Goal: Information Seeking & Learning: Learn about a topic

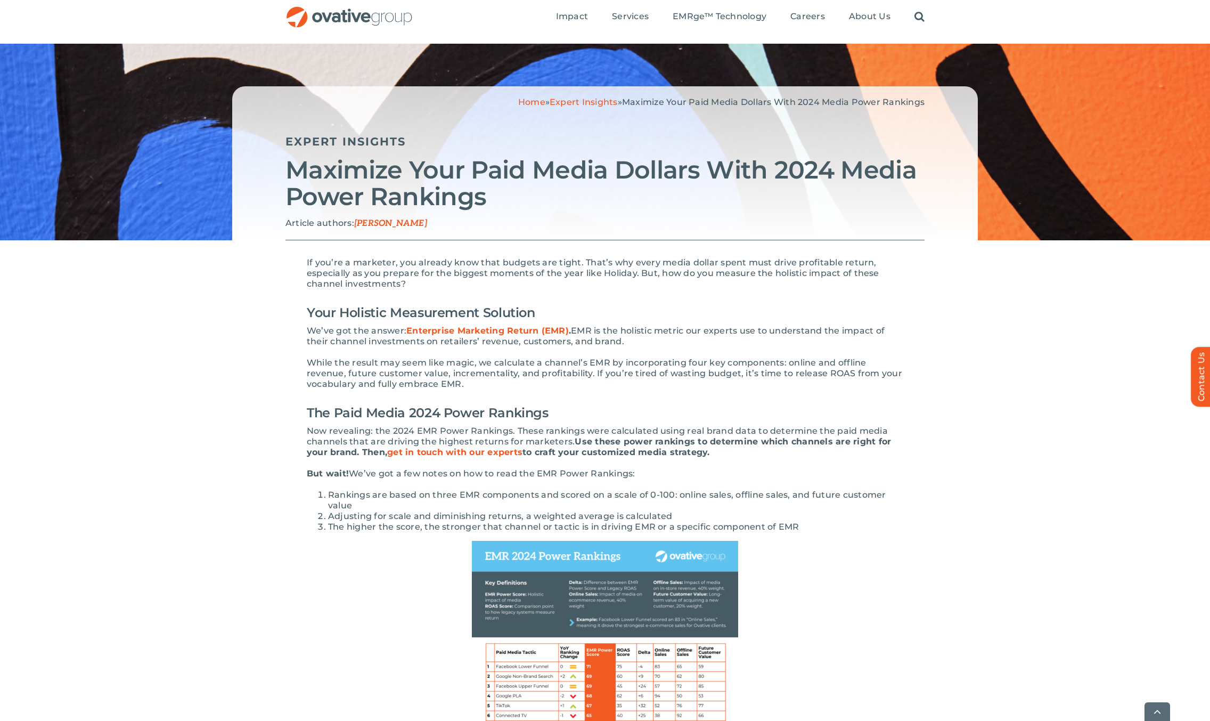
scroll to position [370, 0]
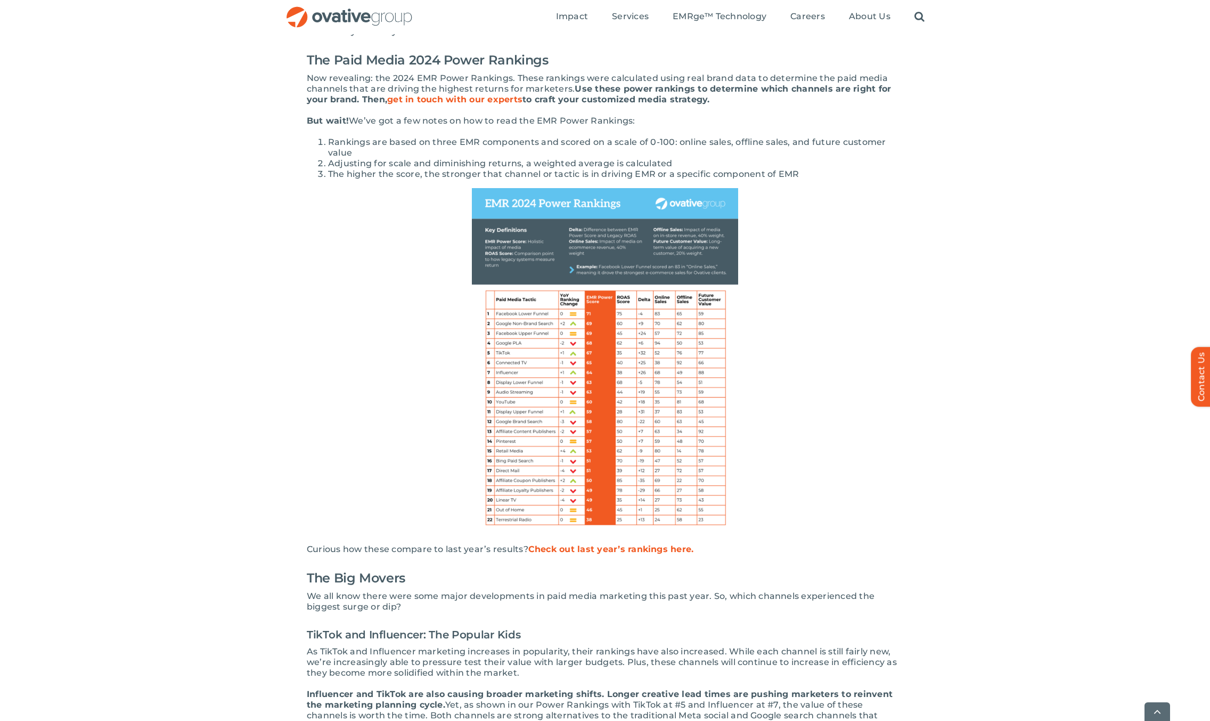
click at [535, 550] on link "Check out last year’s rankings here." at bounding box center [611, 549] width 166 height 10
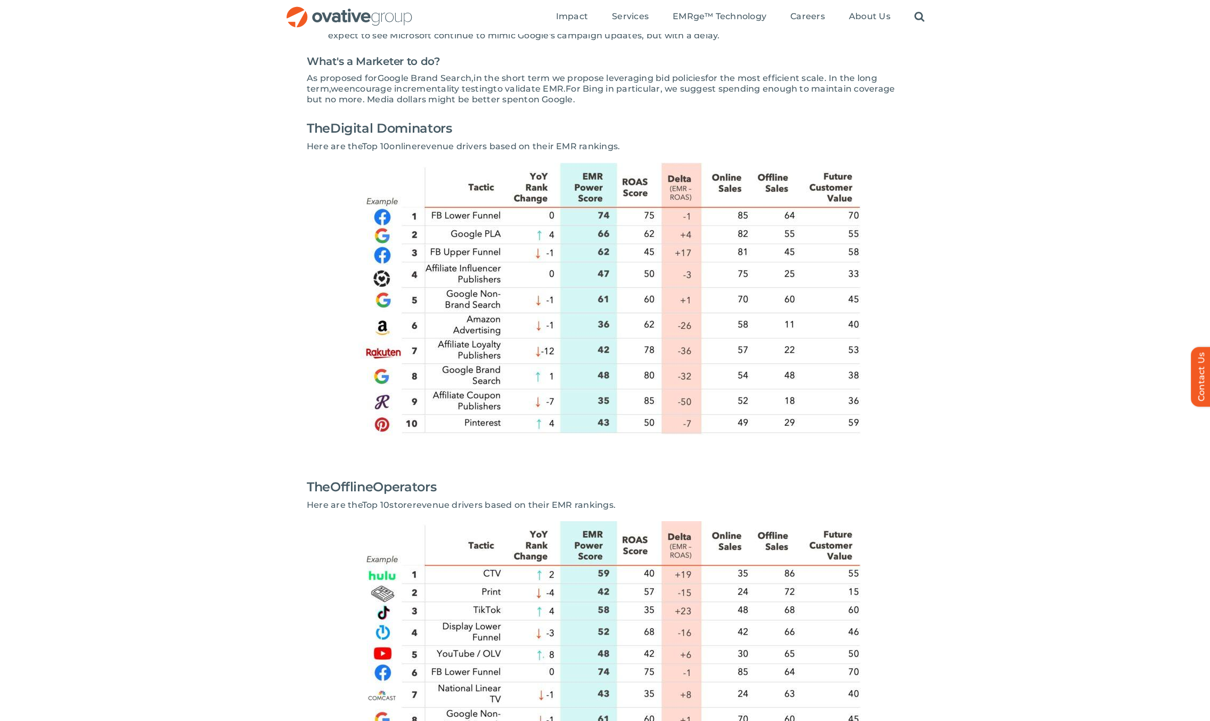
scroll to position [1942, 0]
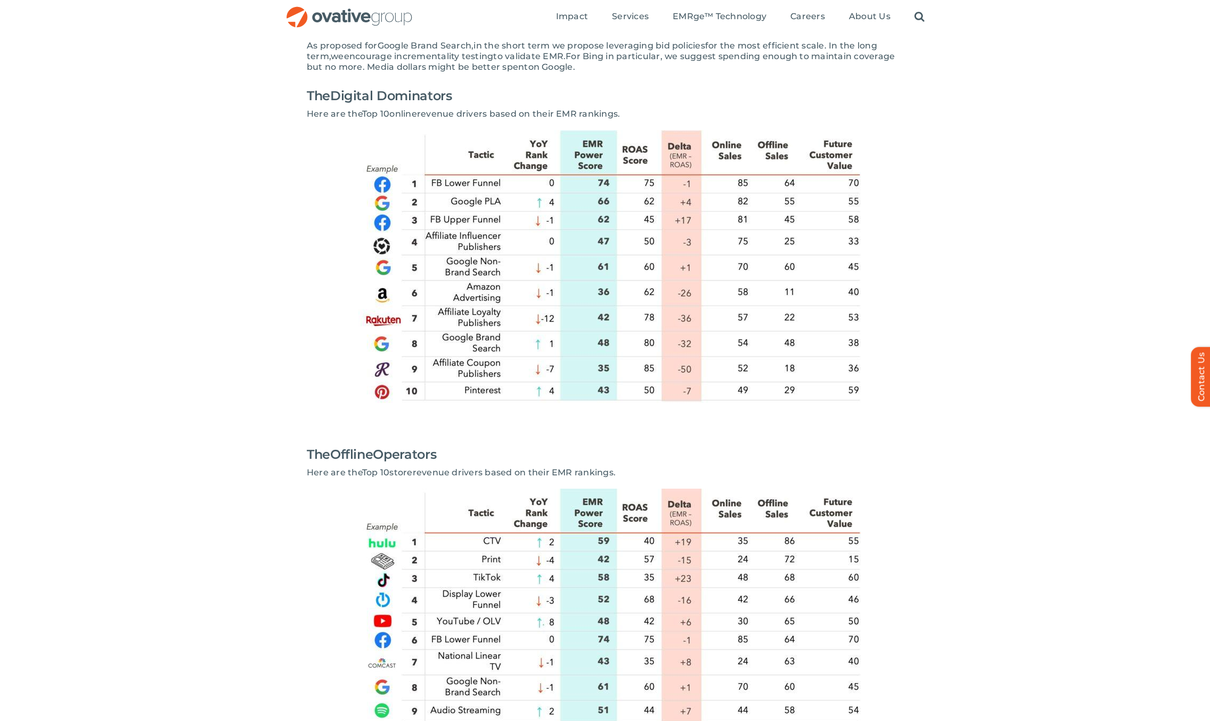
scroll to position [2131, 0]
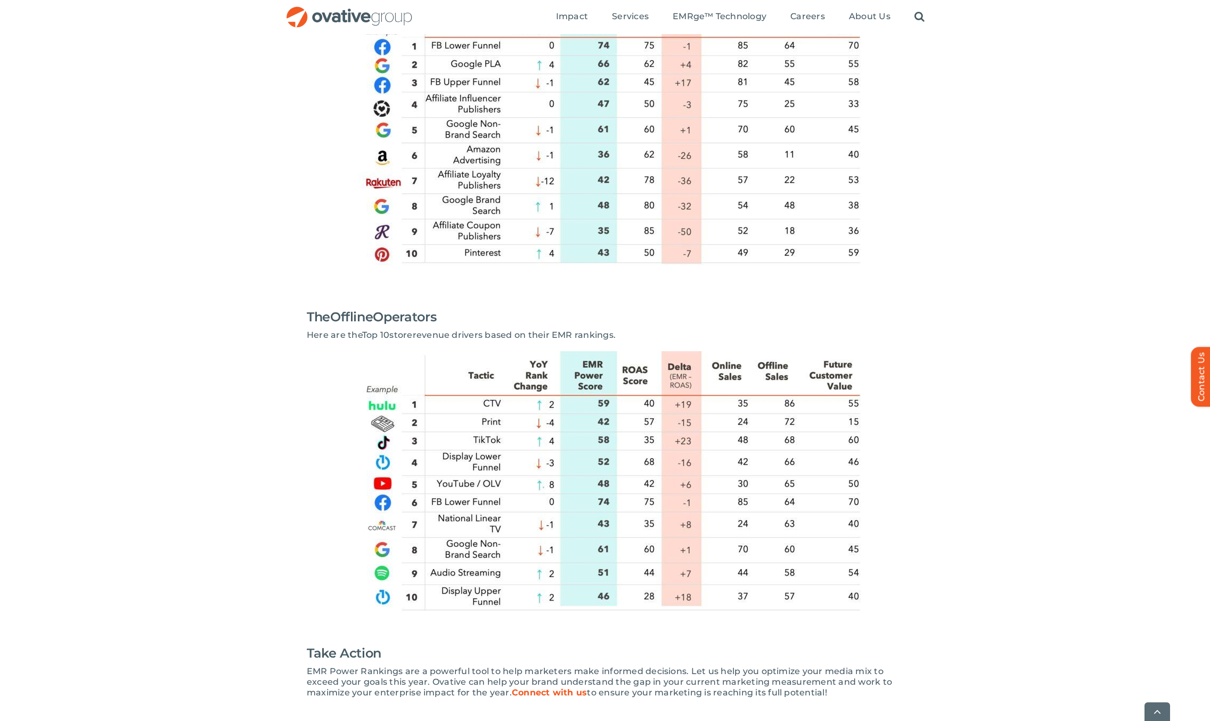
click at [382, 454] on img at bounding box center [605, 490] width 511 height 279
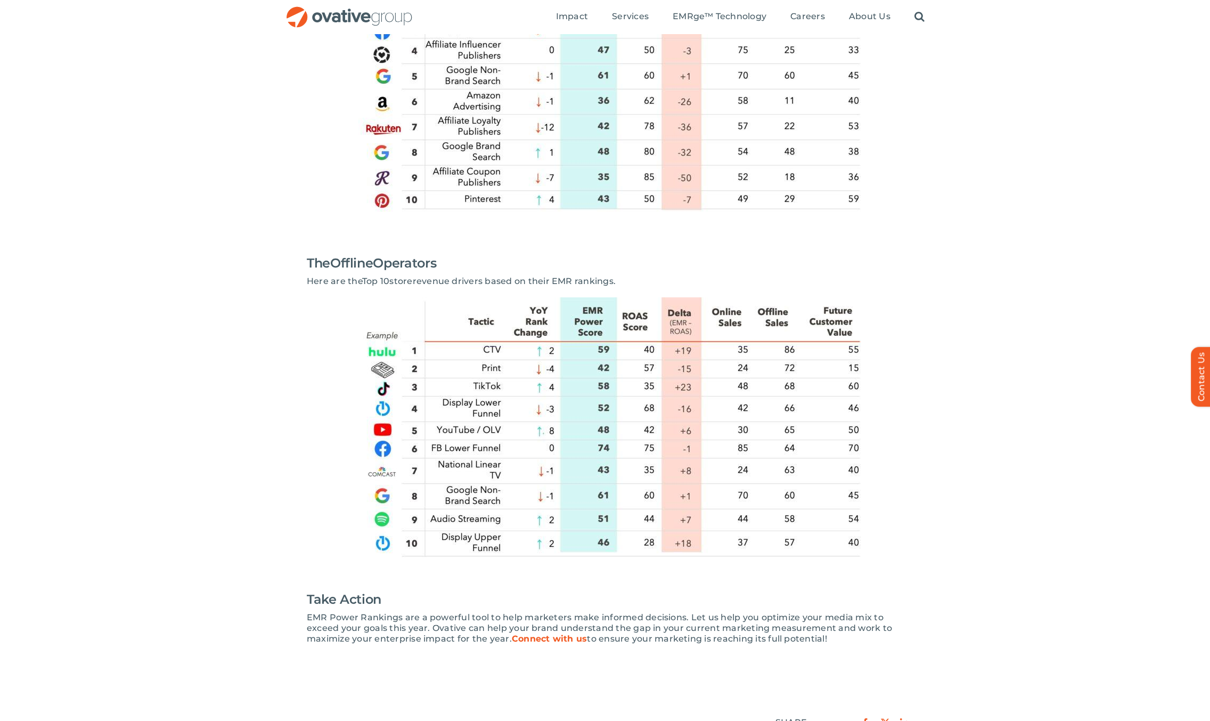
scroll to position [2106, 0]
